Goal: Navigation & Orientation: Find specific page/section

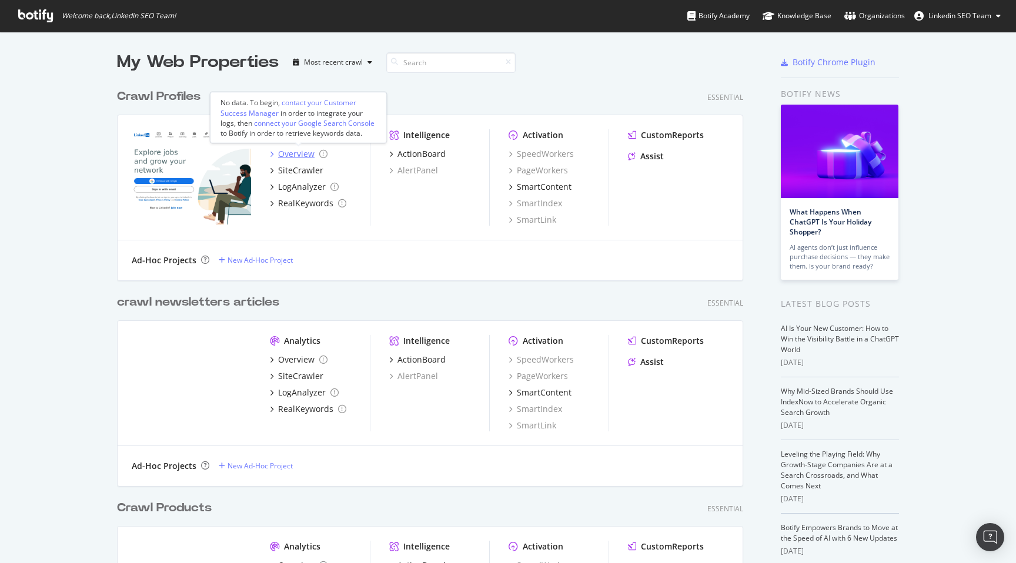
click at [273, 152] on icon "grid" at bounding box center [272, 154] width 4 height 6
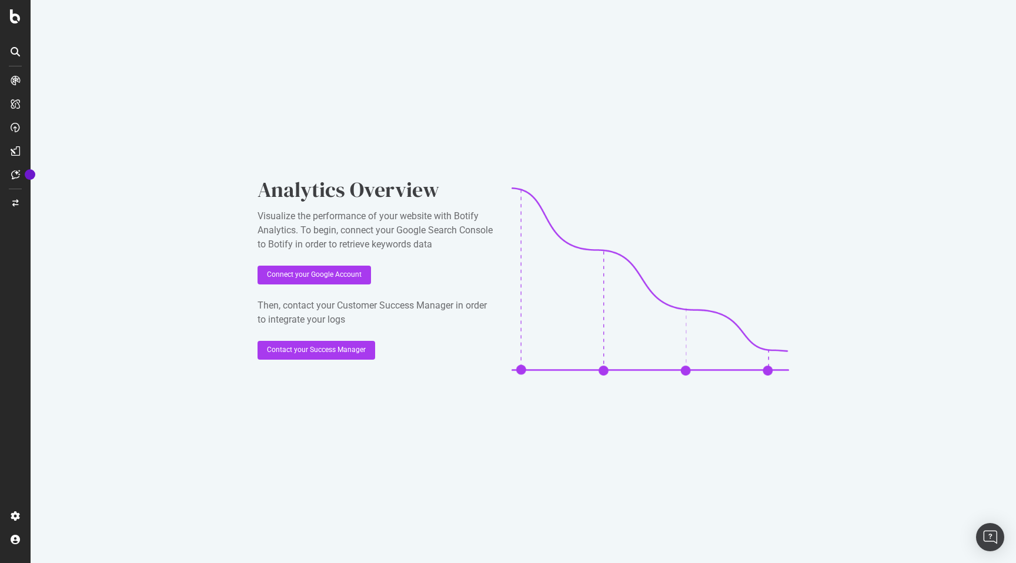
click at [16, 53] on icon at bounding box center [15, 51] width 9 height 9
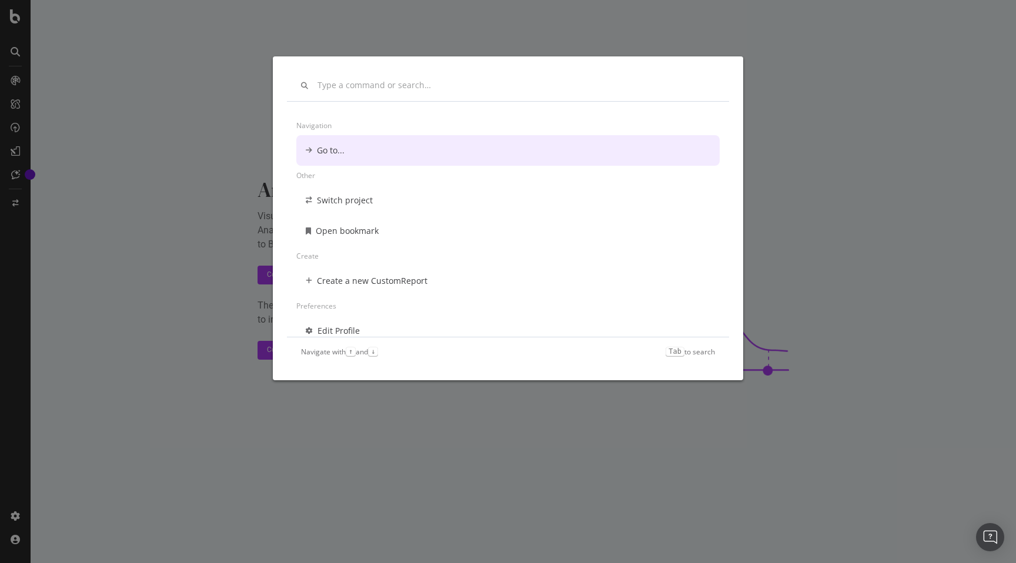
click at [161, 130] on div "Navigation Go to... Other Switch project Open bookmark Create Create a new Cust…" at bounding box center [508, 281] width 1016 height 563
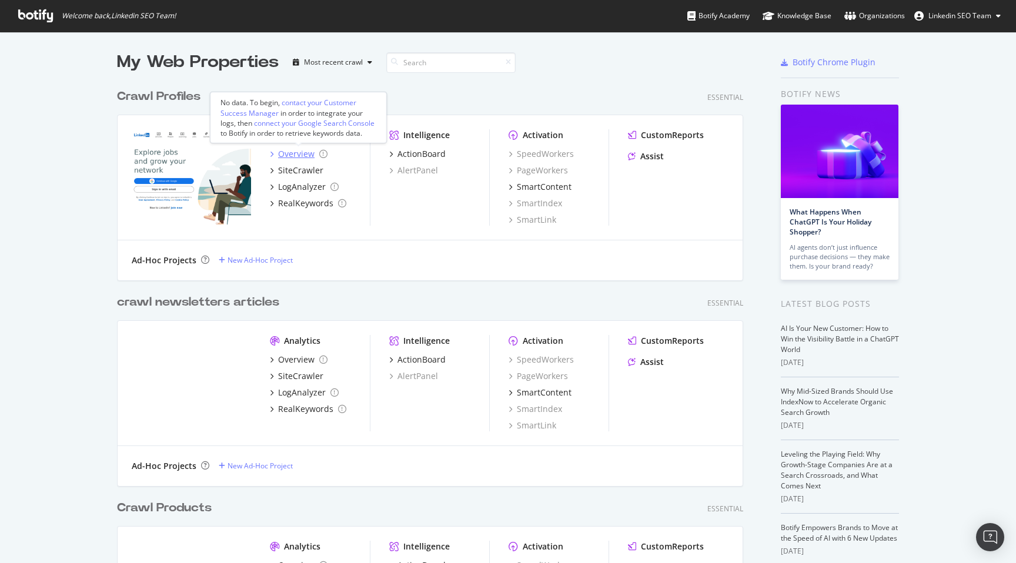
click at [277, 151] on div "Overview" at bounding box center [299, 154] width 58 height 12
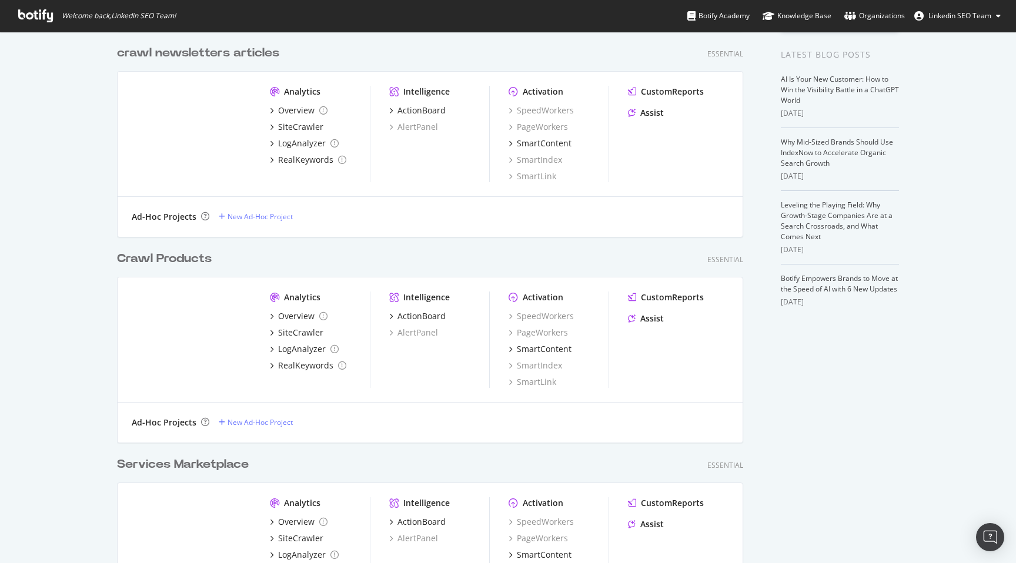
scroll to position [250, 0]
click at [296, 317] on div "Overview" at bounding box center [296, 315] width 36 height 12
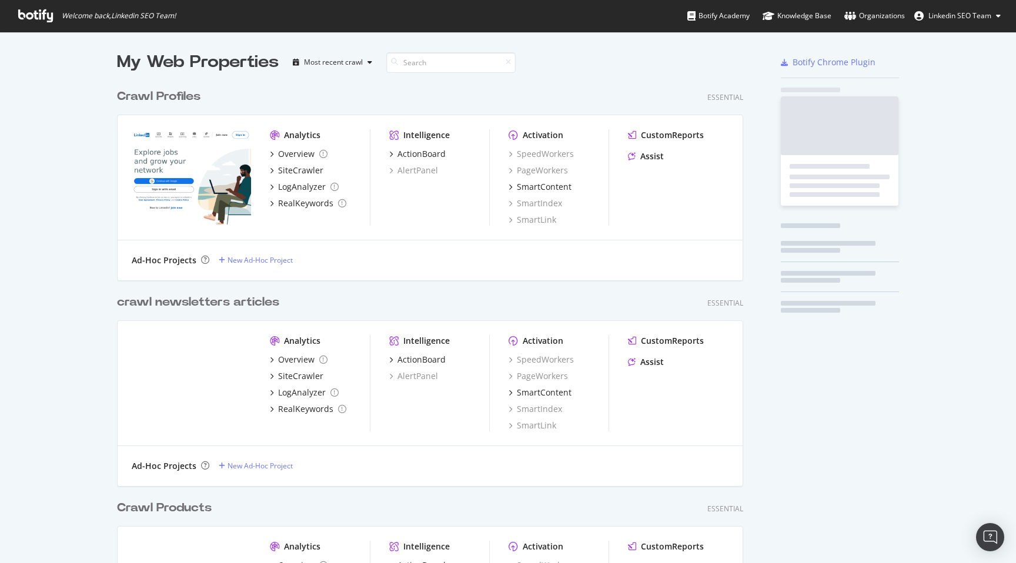
scroll to position [563, 1016]
